Goal: Task Accomplishment & Management: Complete application form

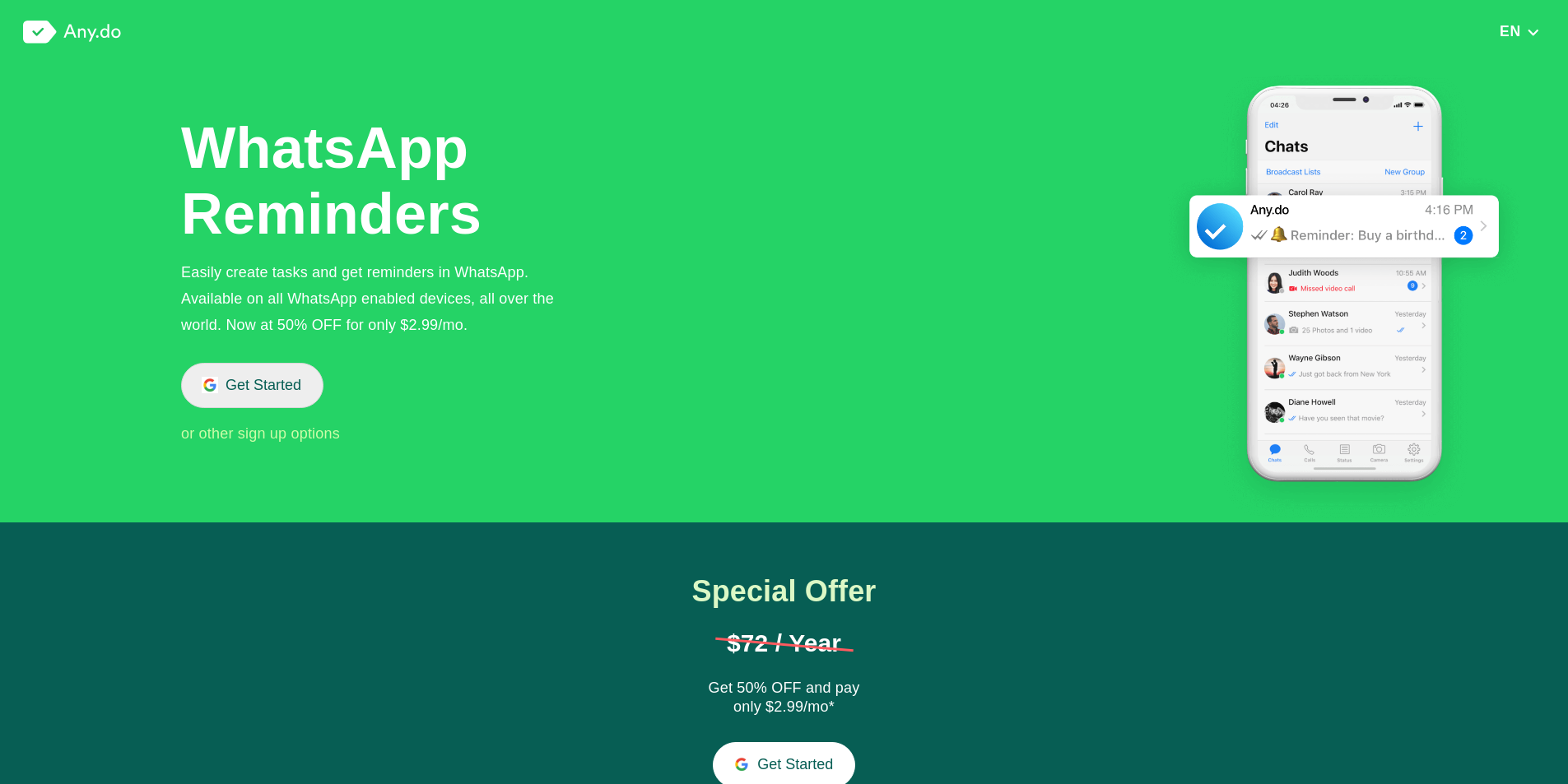
click at [276, 389] on button "Get Started" at bounding box center [252, 385] width 142 height 45
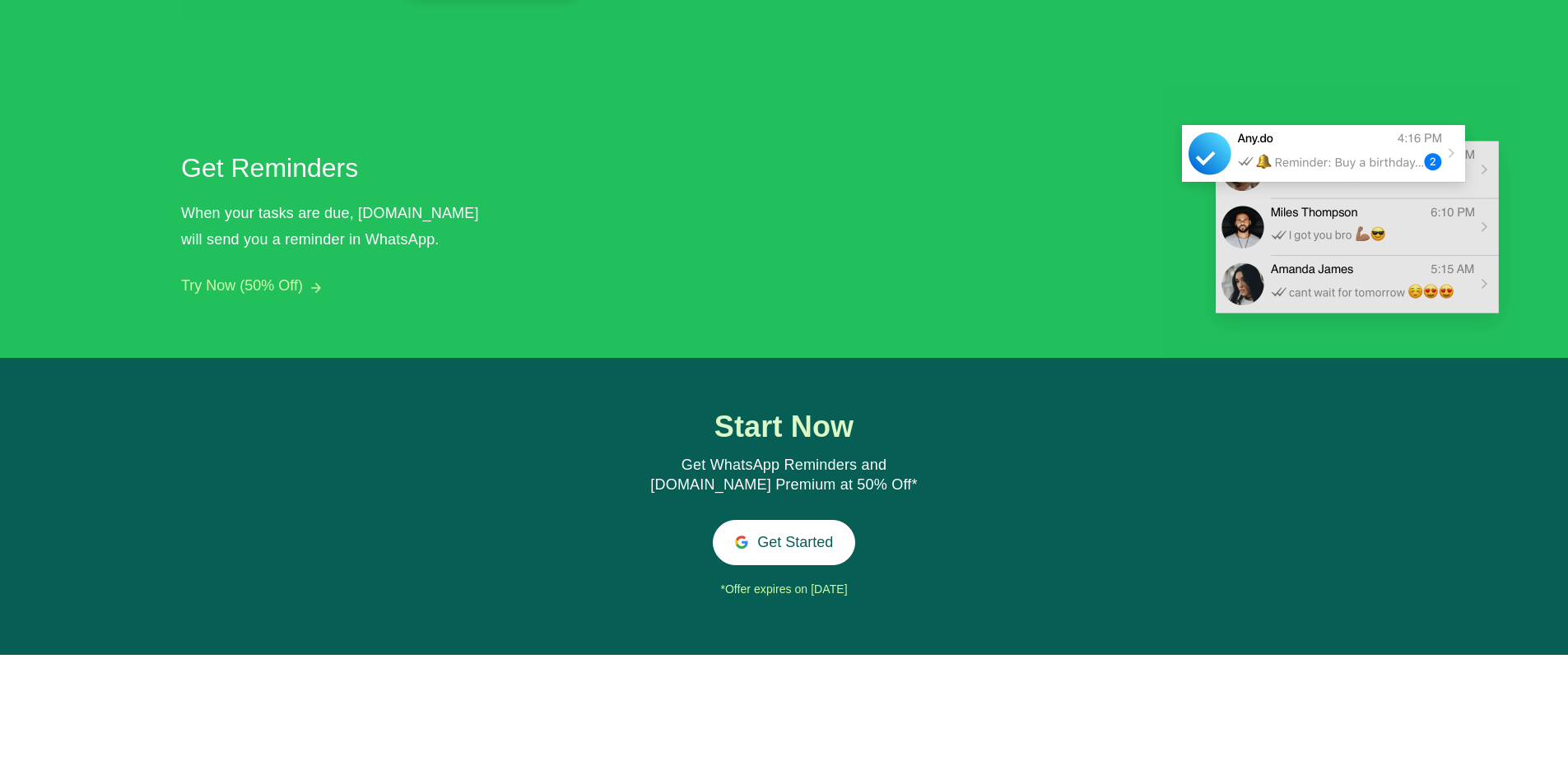
scroll to position [1509, 0]
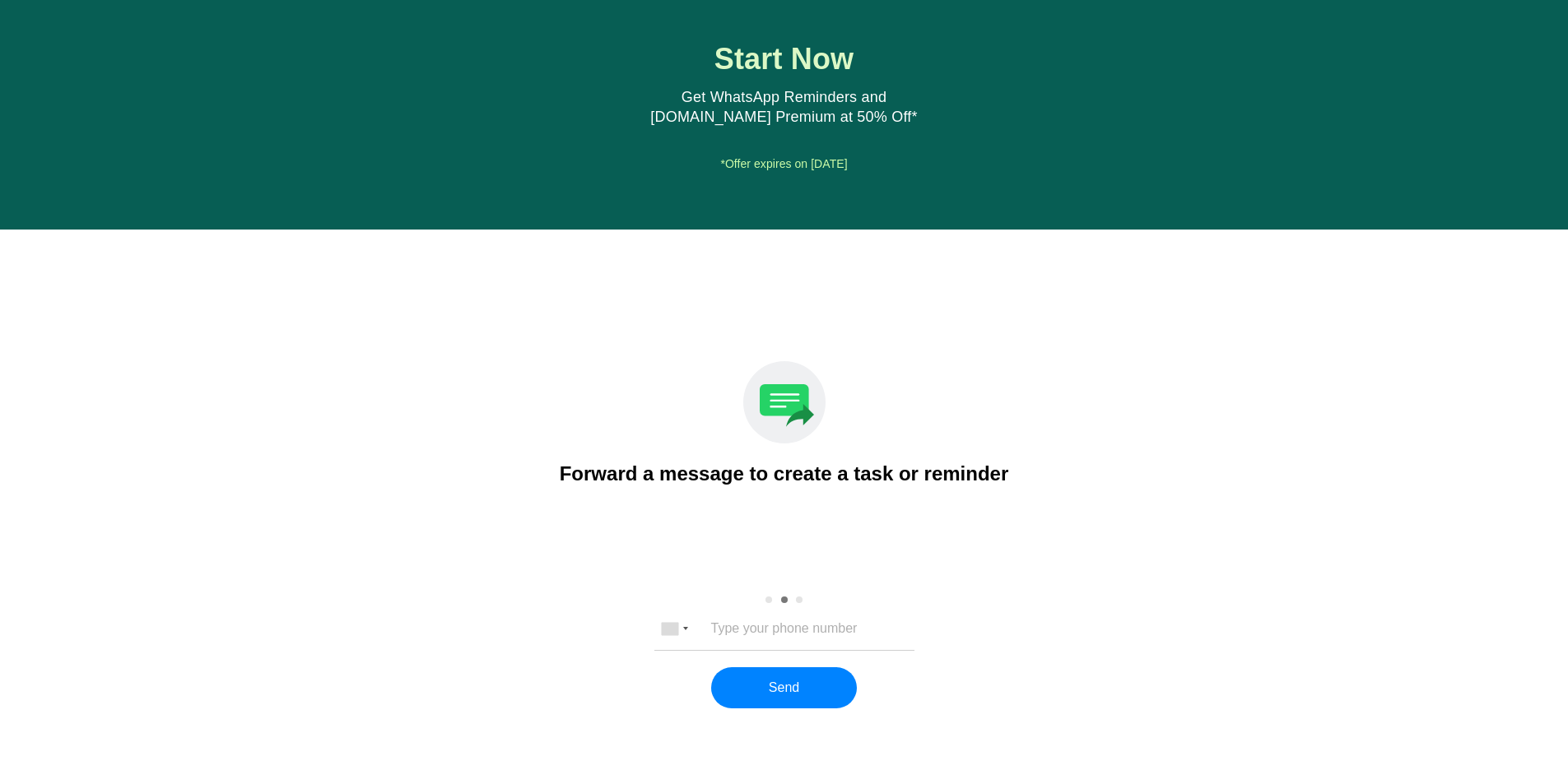
scroll to position [1863, 0]
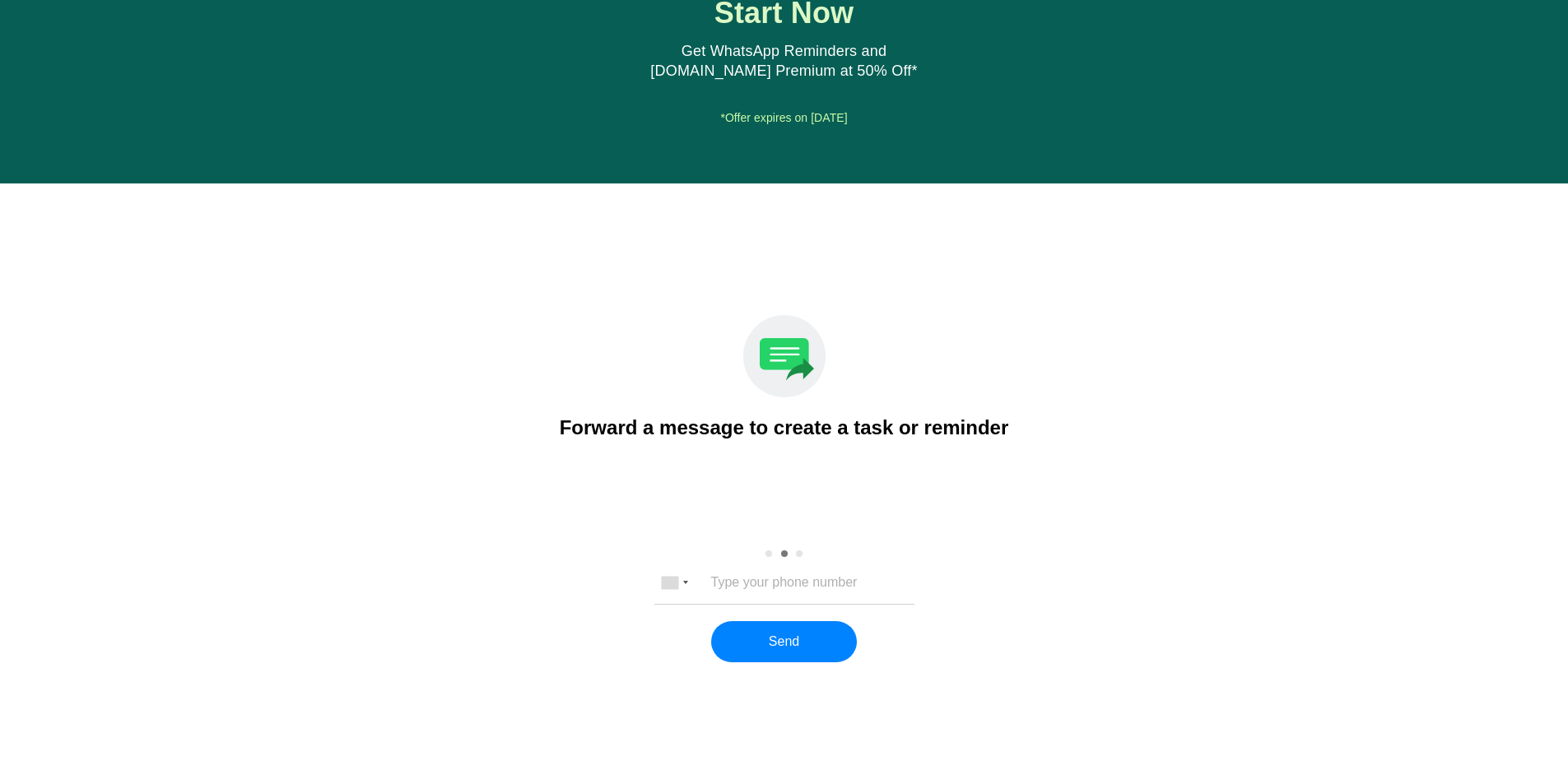
click at [812, 583] on input "tel" at bounding box center [784, 582] width 218 height 15
click at [535, 690] on div "Create a task by sending a message to [DOMAIN_NAME] Forward a message to create…" at bounding box center [783, 571] width 1485 height 512
click at [750, 585] on input "tel" at bounding box center [784, 582] width 218 height 15
type input "5452693505"
click at [674, 645] on div "United States +1 United Kingdom +44 Afghanistan (‫افغانستان‬‎) +93 Albania (Shq…" at bounding box center [783, 628] width 1485 height 131
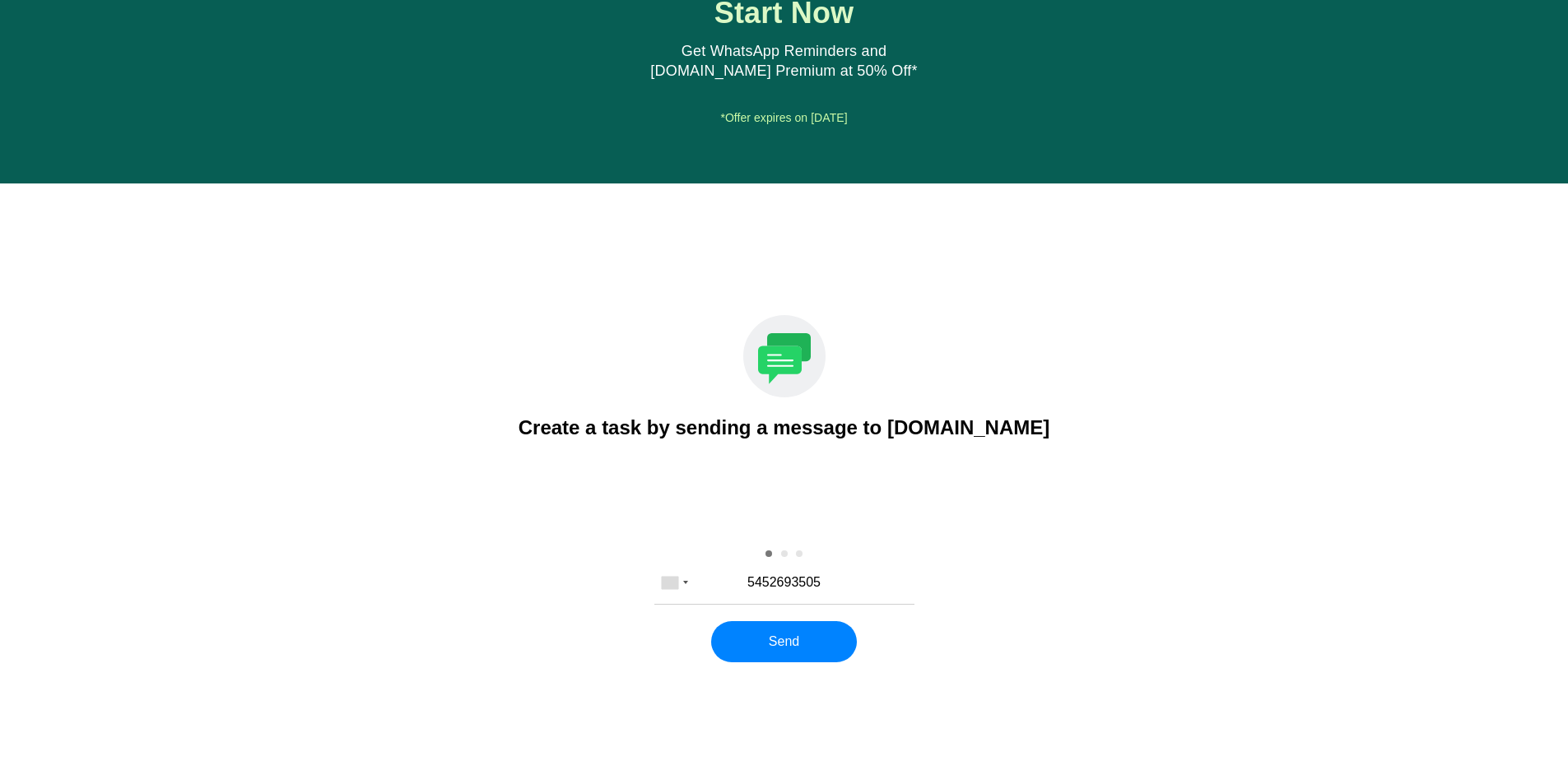
click at [736, 579] on input "5452693505" at bounding box center [784, 582] width 218 height 15
click at [666, 584] on div at bounding box center [669, 583] width 17 height 12
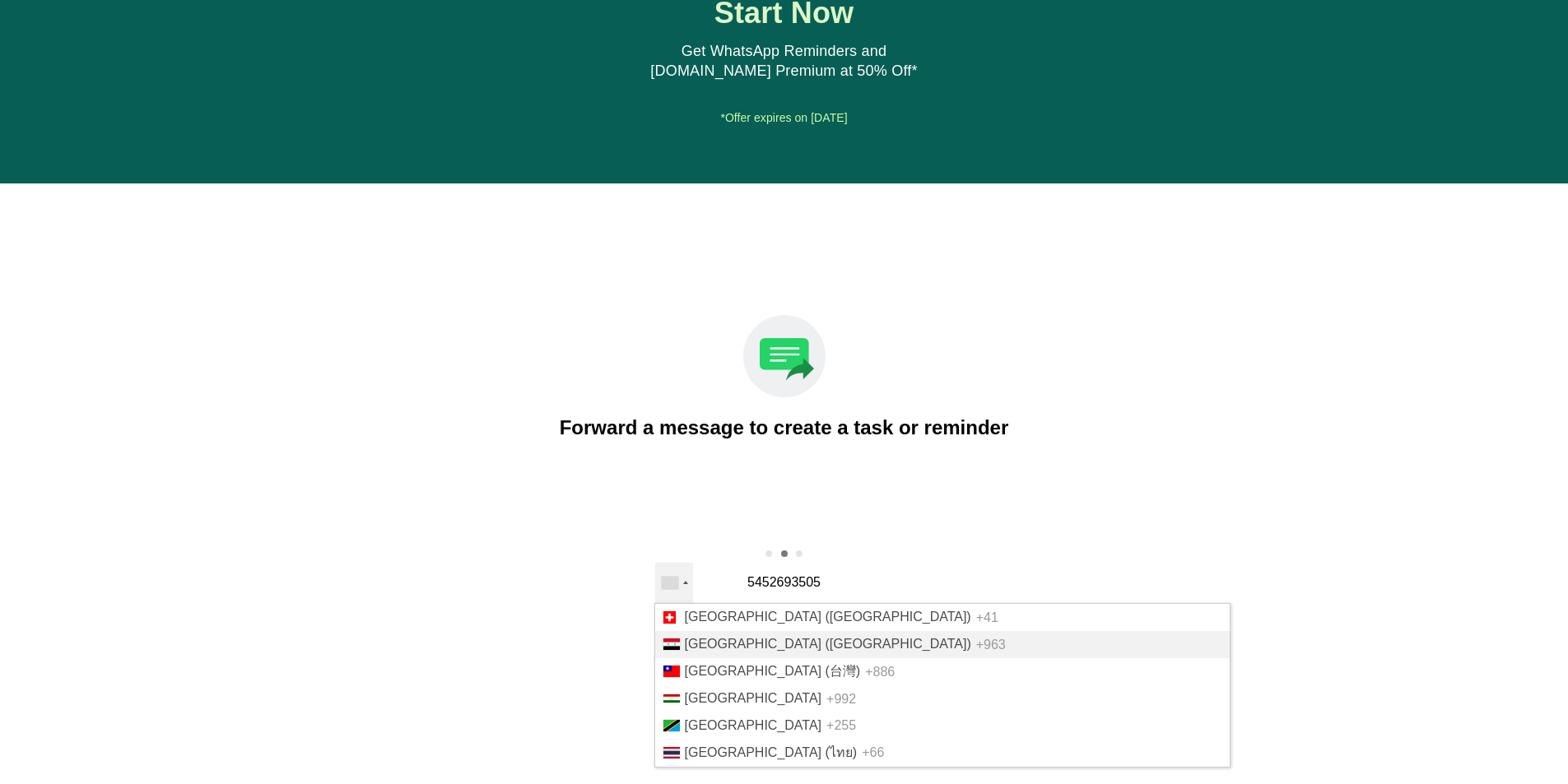
scroll to position [5976, 0]
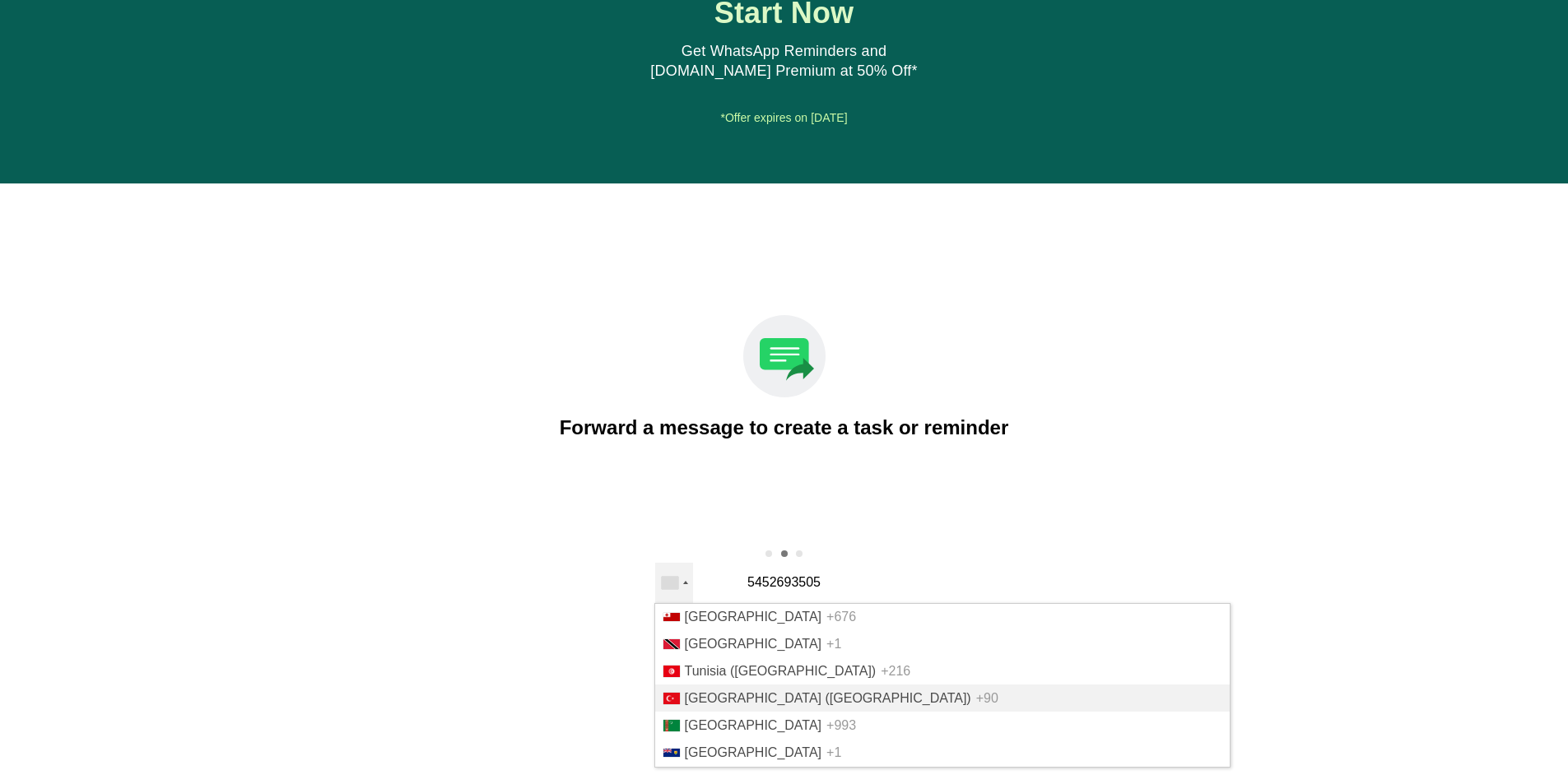
click at [761, 702] on li "Turkey (Türkiye) +90" at bounding box center [942, 698] width 574 height 28
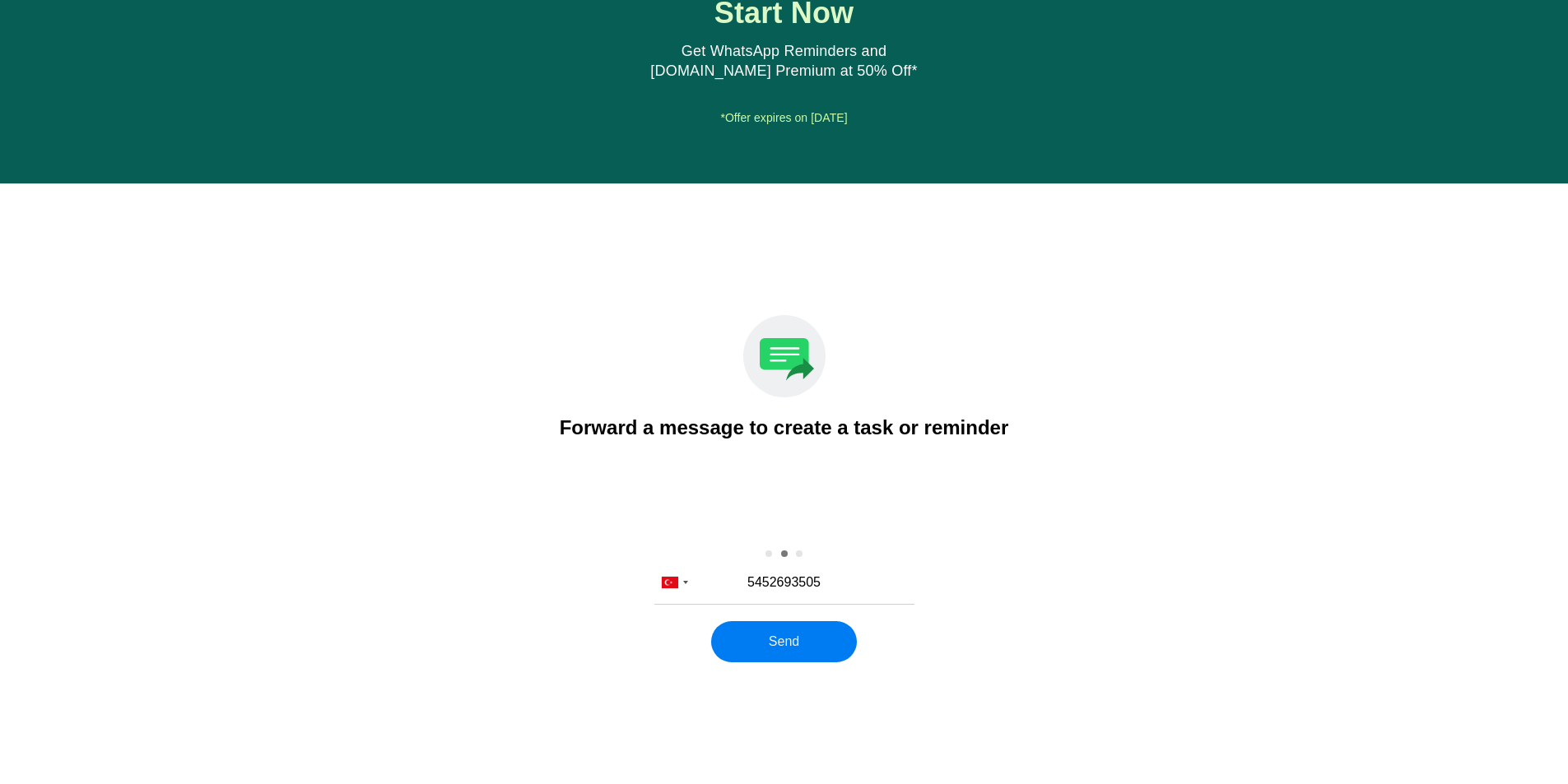
click at [807, 656] on button "Send" at bounding box center [784, 642] width 146 height 41
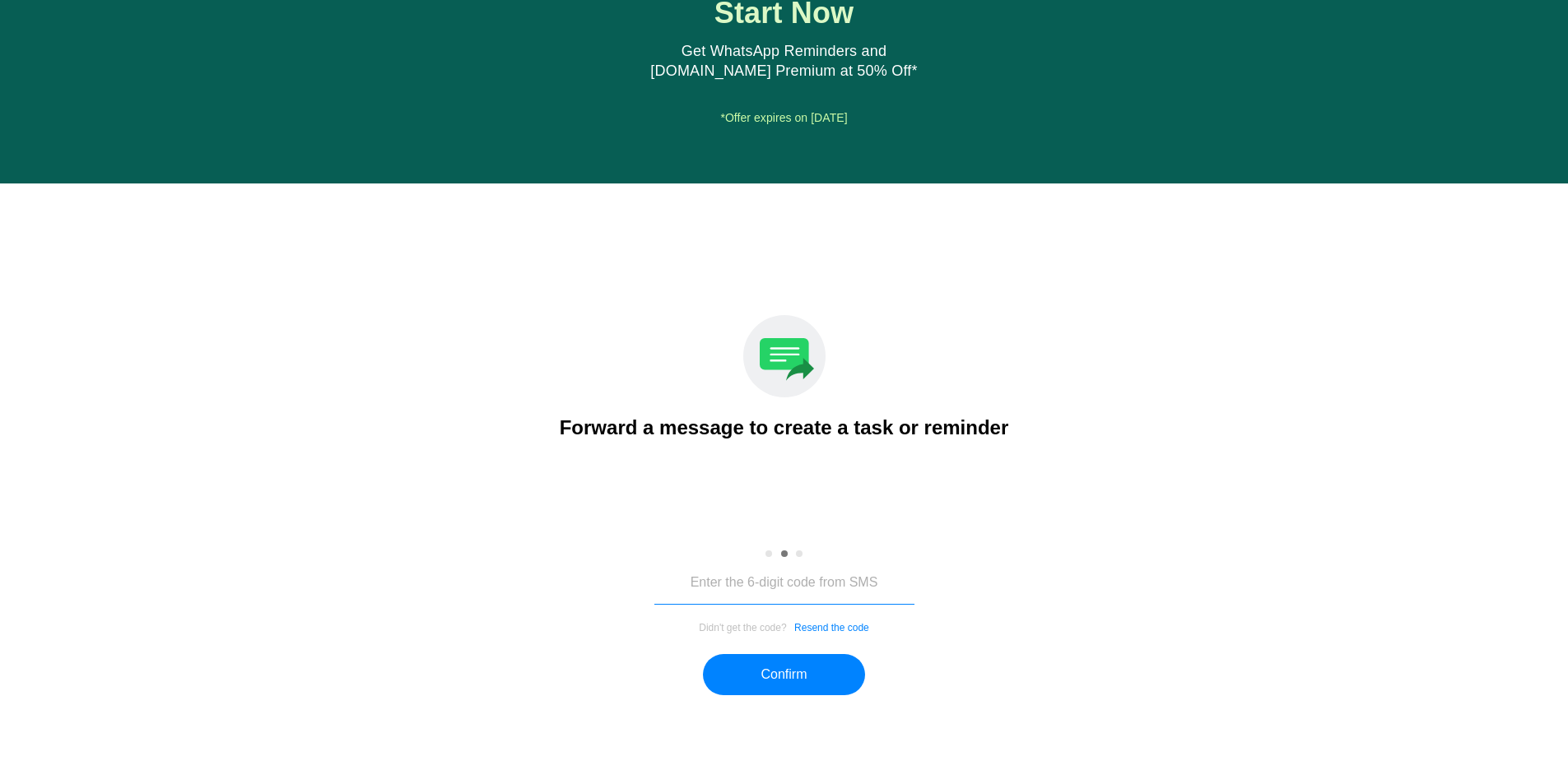
click at [790, 595] on input "tel" at bounding box center [784, 582] width 260 height 42
type input "771891"
